Goal: Task Accomplishment & Management: Use online tool/utility

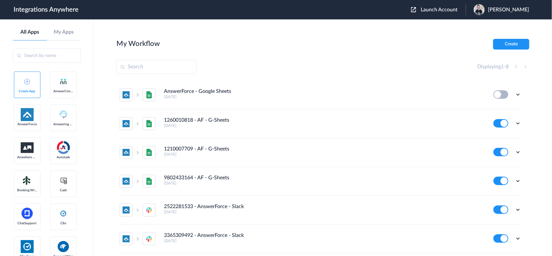
click at [441, 10] on span "Launch Account" at bounding box center [438, 9] width 37 height 5
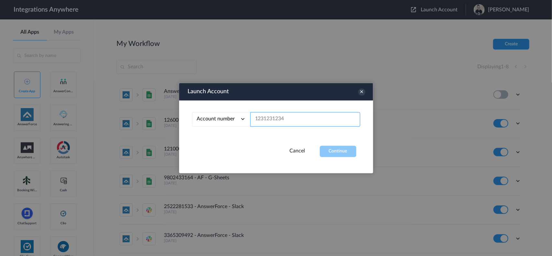
click at [290, 118] on input "text" at bounding box center [305, 119] width 110 height 15
paste input "9802851915"
type input "9802851915"
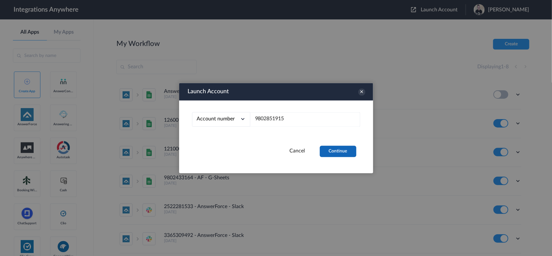
click at [337, 151] on button "Continue" at bounding box center [338, 150] width 37 height 11
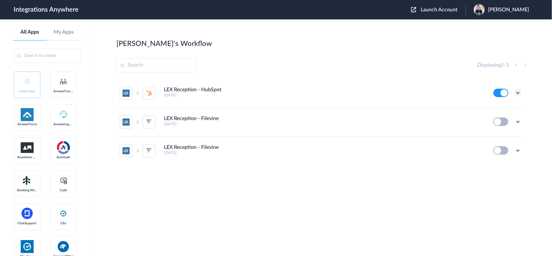
click at [441, 90] on icon at bounding box center [517, 93] width 6 height 6
click at [441, 104] on li "Edit" at bounding box center [500, 108] width 42 height 12
click at [441, 90] on icon at bounding box center [517, 93] width 6 height 6
click at [441, 119] on link "Task history" at bounding box center [499, 119] width 31 height 5
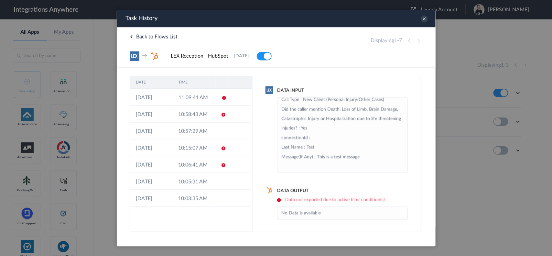
scroll to position [233, 0]
click at [199, 112] on td "10:58:43 AM" at bounding box center [193, 113] width 42 height 17
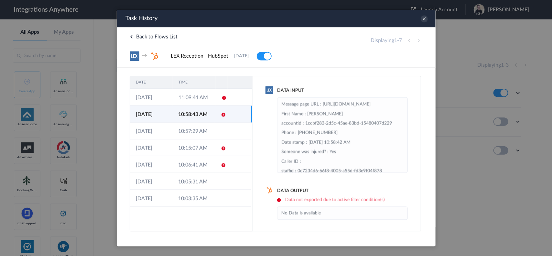
scroll to position [40, 0]
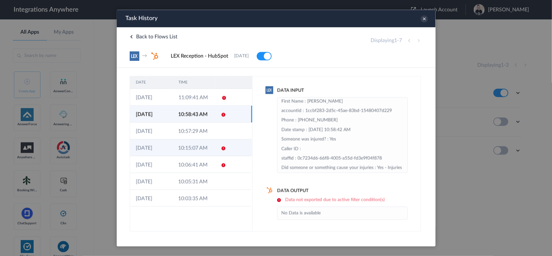
click at [199, 148] on td "10:15:07 AM" at bounding box center [193, 147] width 42 height 17
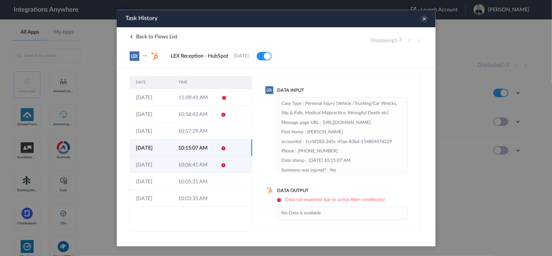
click at [189, 159] on td "10:06:41 AM" at bounding box center [193, 163] width 42 height 17
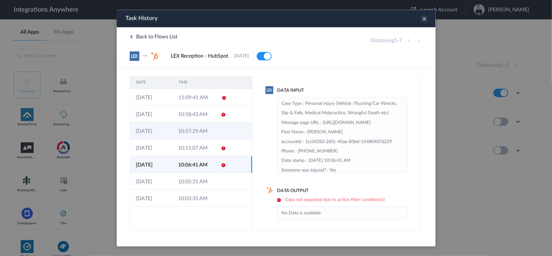
click at [184, 131] on td "10:57:29 AM" at bounding box center [193, 130] width 42 height 17
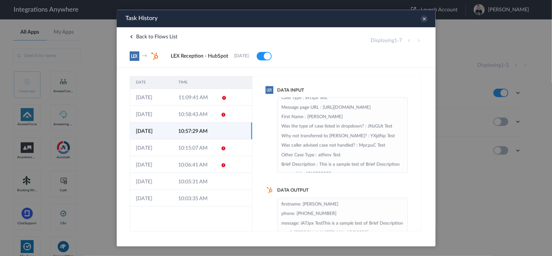
scroll to position [81, 0]
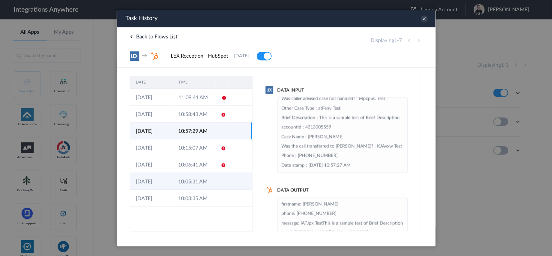
click at [191, 179] on td "10:05:31 AM" at bounding box center [193, 180] width 42 height 17
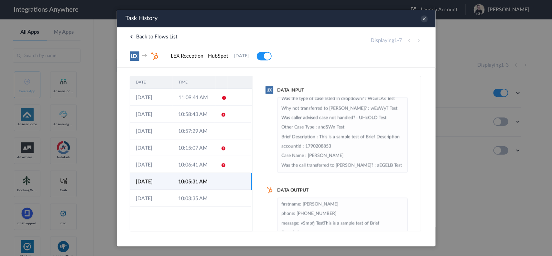
scroll to position [121, 0]
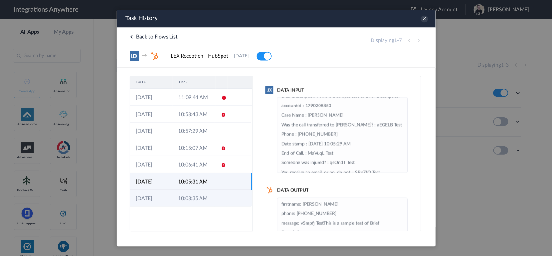
click at [183, 193] on td "10:03:35 AM" at bounding box center [193, 197] width 42 height 17
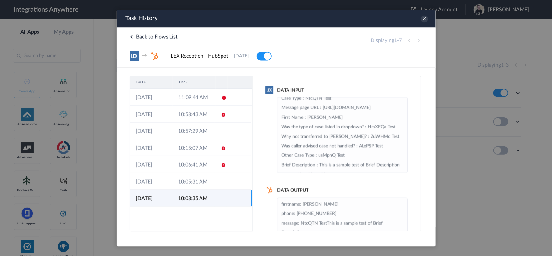
scroll to position [40, 0]
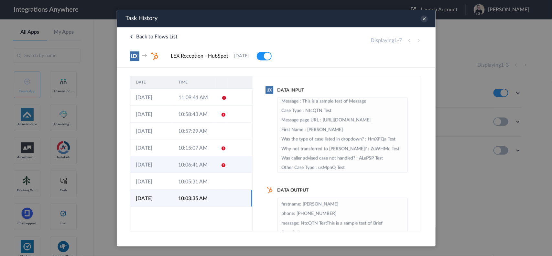
click at [189, 168] on td "10:06:41 AM" at bounding box center [193, 163] width 42 height 17
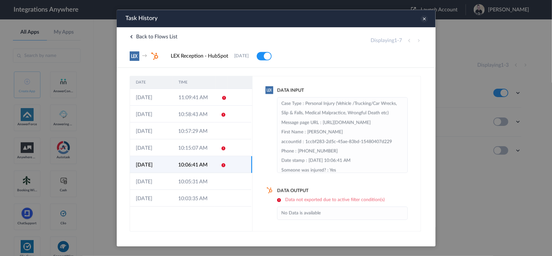
click at [424, 17] on icon at bounding box center [423, 18] width 7 height 7
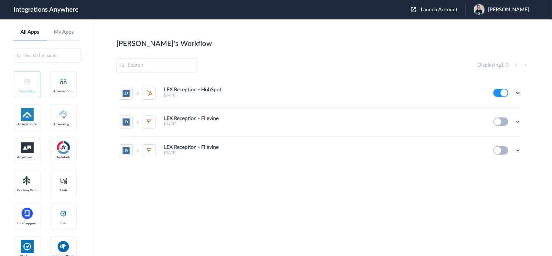
click at [441, 92] on icon at bounding box center [517, 93] width 6 height 6
click at [441, 119] on link "Task history" at bounding box center [499, 119] width 31 height 5
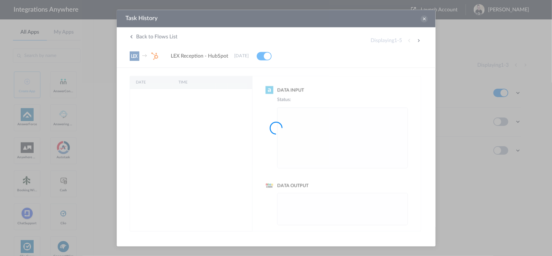
scroll to position [0, 0]
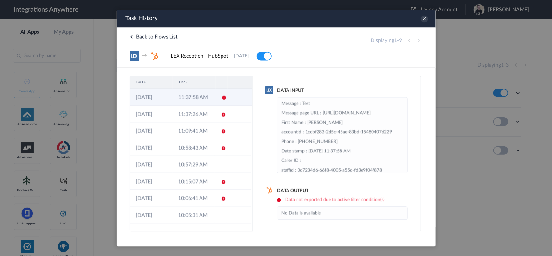
click at [193, 99] on td "11:37:58 AM" at bounding box center [193, 96] width 43 height 17
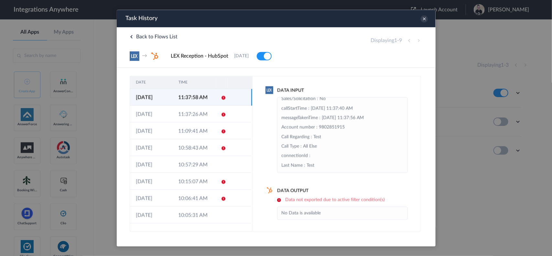
scroll to position [118, 0]
click at [425, 17] on icon at bounding box center [423, 18] width 7 height 7
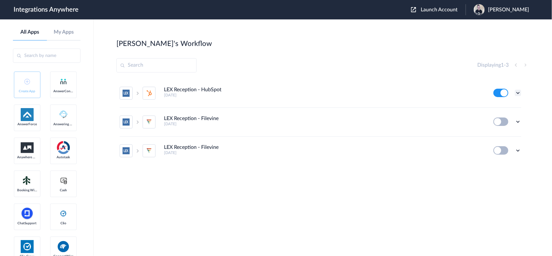
click at [441, 92] on icon at bounding box center [517, 93] width 6 height 6
click at [441, 105] on li "Edit" at bounding box center [500, 108] width 42 height 12
click at [441, 94] on icon at bounding box center [517, 93] width 6 height 6
click at [441, 108] on link "Edit" at bounding box center [492, 107] width 16 height 5
click at [441, 91] on icon at bounding box center [517, 93] width 6 height 6
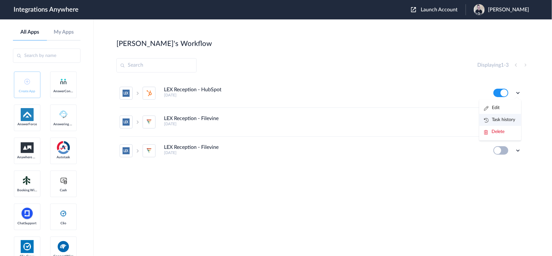
click at [441, 121] on link "Task history" at bounding box center [499, 119] width 31 height 5
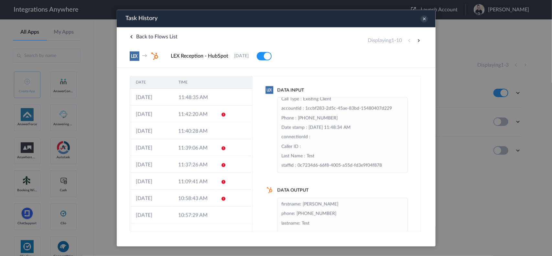
scroll to position [81, 0]
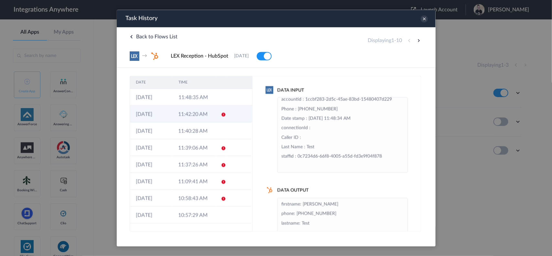
click at [191, 111] on td "11:42:20 AM" at bounding box center [193, 113] width 42 height 17
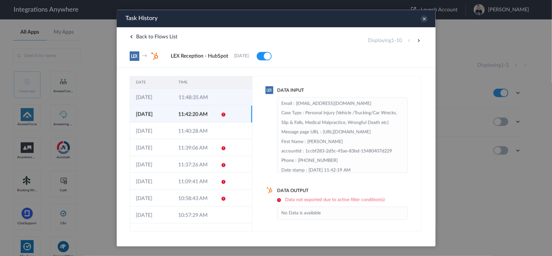
click at [191, 99] on td "11:48:35 AM" at bounding box center [193, 96] width 43 height 17
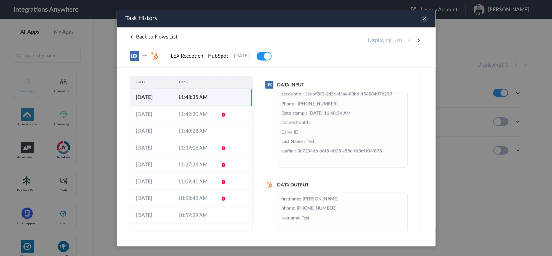
scroll to position [20, 0]
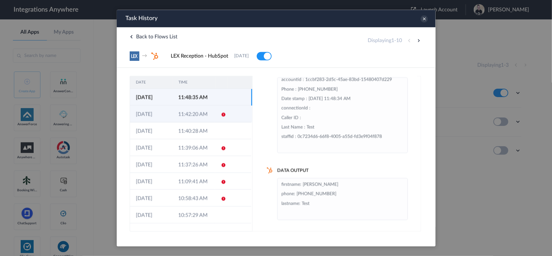
click at [194, 117] on td "11:42:20 AM" at bounding box center [193, 113] width 42 height 17
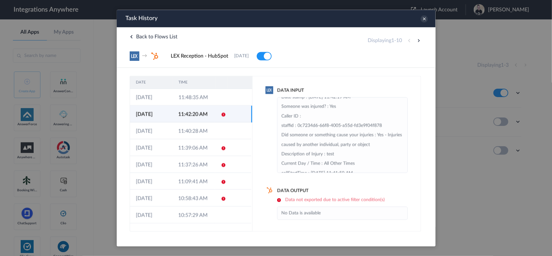
scroll to position [0, 0]
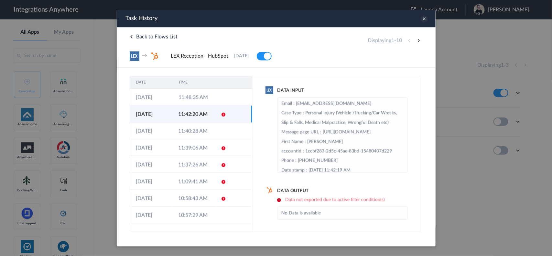
click at [422, 17] on icon at bounding box center [423, 18] width 7 height 7
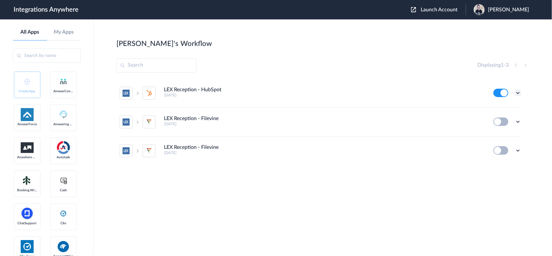
click at [441, 92] on icon at bounding box center [517, 93] width 6 height 6
click at [441, 118] on link "Task history" at bounding box center [499, 119] width 31 height 5
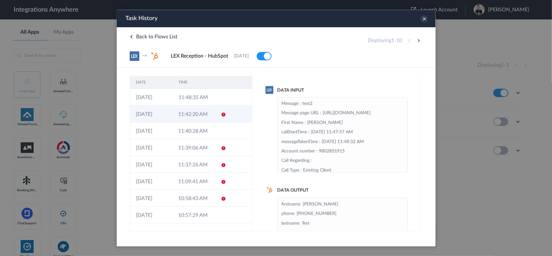
click at [193, 113] on td "11:42:20 AM" at bounding box center [193, 113] width 42 height 17
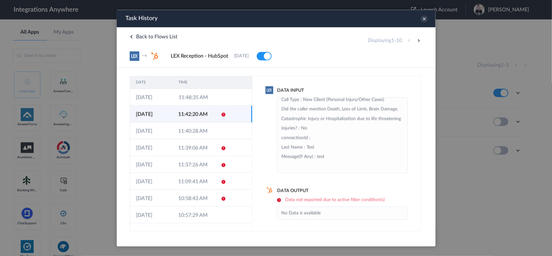
scroll to position [204, 0]
click at [423, 17] on icon at bounding box center [423, 18] width 7 height 7
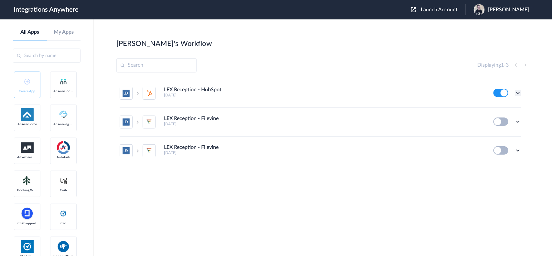
click at [441, 91] on icon at bounding box center [517, 93] width 6 height 6
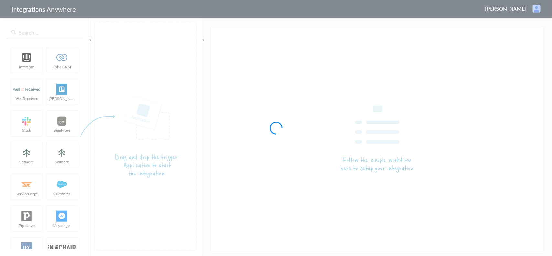
type input "LEX Reception - HubSpot"
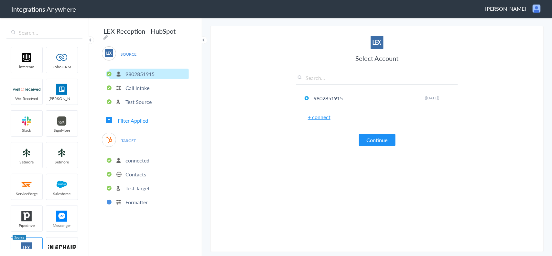
click at [136, 118] on span "Filter Applied" at bounding box center [133, 120] width 30 height 7
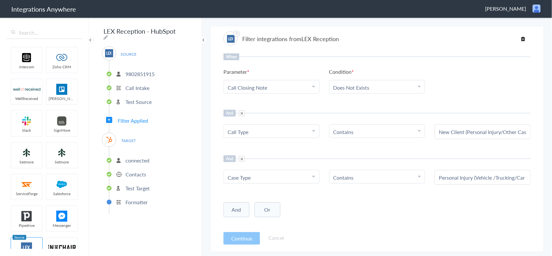
drag, startPoint x: 437, startPoint y: 133, endPoint x: 517, endPoint y: 132, distance: 79.8
click at [517, 132] on div "New Client (Personal Injury/Other Cases)" at bounding box center [482, 131] width 96 height 15
drag, startPoint x: 449, startPoint y: 130, endPoint x: 539, endPoint y: 129, distance: 90.2
click at [539, 129] on section "Filter integrations from LEX Reception When Parameter Choose Parameter Call Clo…" at bounding box center [376, 139] width 333 height 226
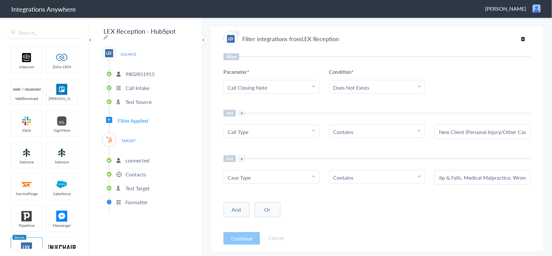
scroll to position [0, 140]
drag, startPoint x: 456, startPoint y: 180, endPoint x: 551, endPoint y: 175, distance: 95.4
click at [551, 175] on main "The system encountered four errors. Check More Trigger Connect Action Setup Tes…" at bounding box center [377, 136] width 350 height 239
click at [489, 176] on input "Personal Injury (Vehicle /Trucking/Car Wrecks, Slip & Falls, Medical Malpractic…" at bounding box center [483, 177] width 88 height 7
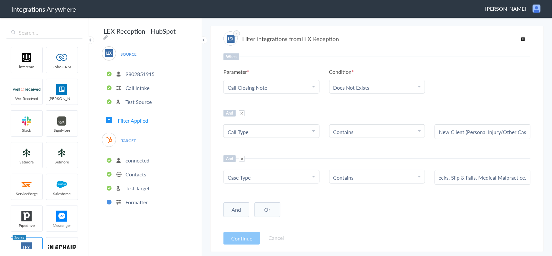
scroll to position [0, 140]
drag, startPoint x: 489, startPoint y: 176, endPoint x: 537, endPoint y: 177, distance: 48.2
click at [537, 177] on section "Filter integrations from LEX Reception When Parameter Choose Parameter Call Clo…" at bounding box center [376, 139] width 333 height 226
click at [526, 174] on div "Personal Injury (Vehicle /Trucking/Car Wrecks, Slip & Falls, Medical Malpractic…" at bounding box center [482, 177] width 96 height 15
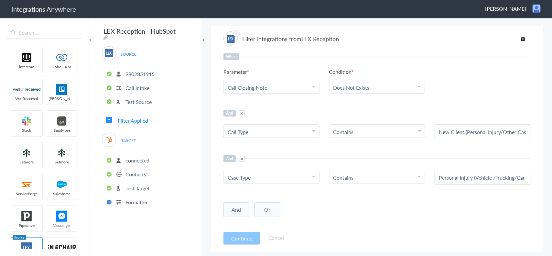
drag, startPoint x: 465, startPoint y: 134, endPoint x: 495, endPoint y: 133, distance: 30.7
click at [519, 134] on div "New Client (Personal Injury/Other Cases)" at bounding box center [482, 131] width 96 height 15
drag, startPoint x: 465, startPoint y: 132, endPoint x: 529, endPoint y: 135, distance: 64.7
click at [529, 135] on div "New Client (Personal Injury/Other Cases)" at bounding box center [482, 131] width 96 height 15
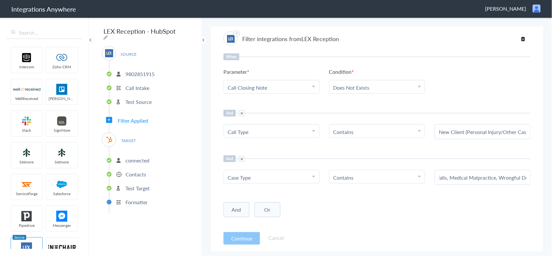
scroll to position [0, 140]
drag, startPoint x: 476, startPoint y: 175, endPoint x: 529, endPoint y: 175, distance: 53.3
click at [529, 175] on div "Personal Injury (Vehicle /Trucking/Car Wrecks, Slip & Falls, Medical Malpractic…" at bounding box center [482, 177] width 96 height 15
click at [373, 149] on div "When Parameter Choose Parameter Call Closing Note First Name Last Name Email Ph…" at bounding box center [376, 140] width 307 height 174
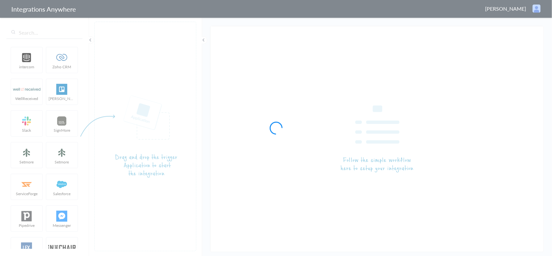
type input "LEX Reception - HubSpot"
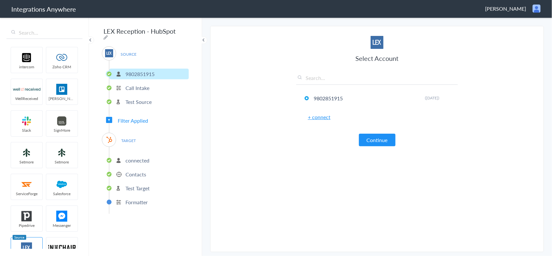
click at [127, 119] on span "Filter Applied" at bounding box center [133, 120] width 30 height 7
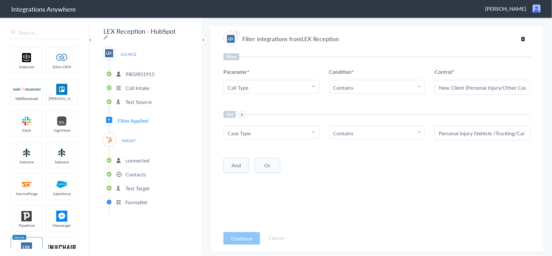
click at [362, 86] on li "Contains" at bounding box center [375, 87] width 85 height 7
click at [302, 103] on div "When Parameter Choose Parameter Call Type First Name Last Name Email Phone Case…" at bounding box center [376, 140] width 307 height 174
click at [361, 129] on li "Contains" at bounding box center [375, 132] width 85 height 7
click at [358, 101] on div "When Parameter Choose Parameter Call Type First Name Last Name Email Phone Case…" at bounding box center [376, 140] width 307 height 174
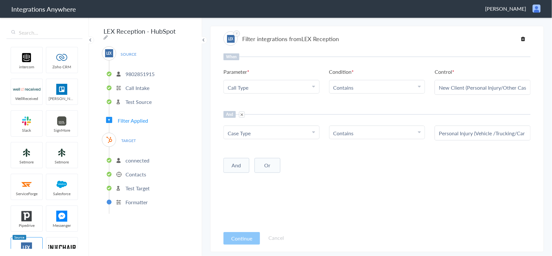
drag, startPoint x: 479, startPoint y: 136, endPoint x: 514, endPoint y: 135, distance: 35.9
click at [514, 135] on input "Personal Injury (Vehicle /Trucking/Car Wrecks, Slip & Falls, Medical Malpractic…" at bounding box center [483, 132] width 88 height 7
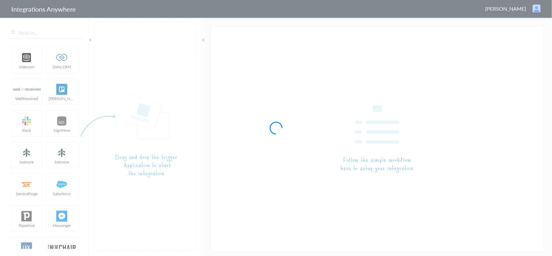
type input "LEX Reception - HubSpot"
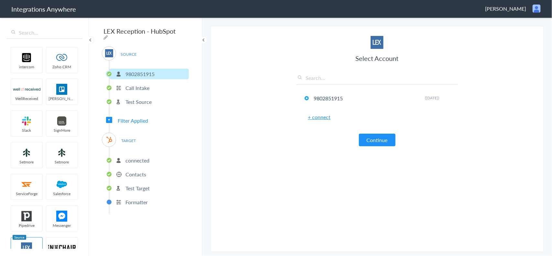
click at [129, 117] on span "Filter Applied" at bounding box center [133, 120] width 30 height 7
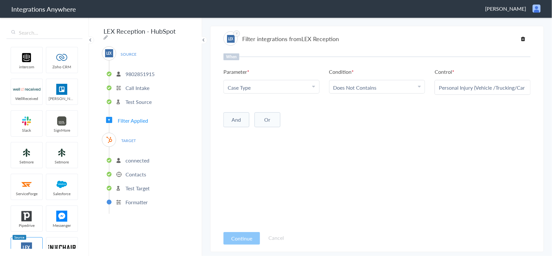
click at [364, 84] on link "Does Not Contains" at bounding box center [354, 87] width 43 height 7
click at [304, 128] on div "When Parameter Choose Parameter Case Type First Name Last Name Email Phone Case…" at bounding box center [376, 140] width 307 height 174
